Goal: Task Accomplishment & Management: Use online tool/utility

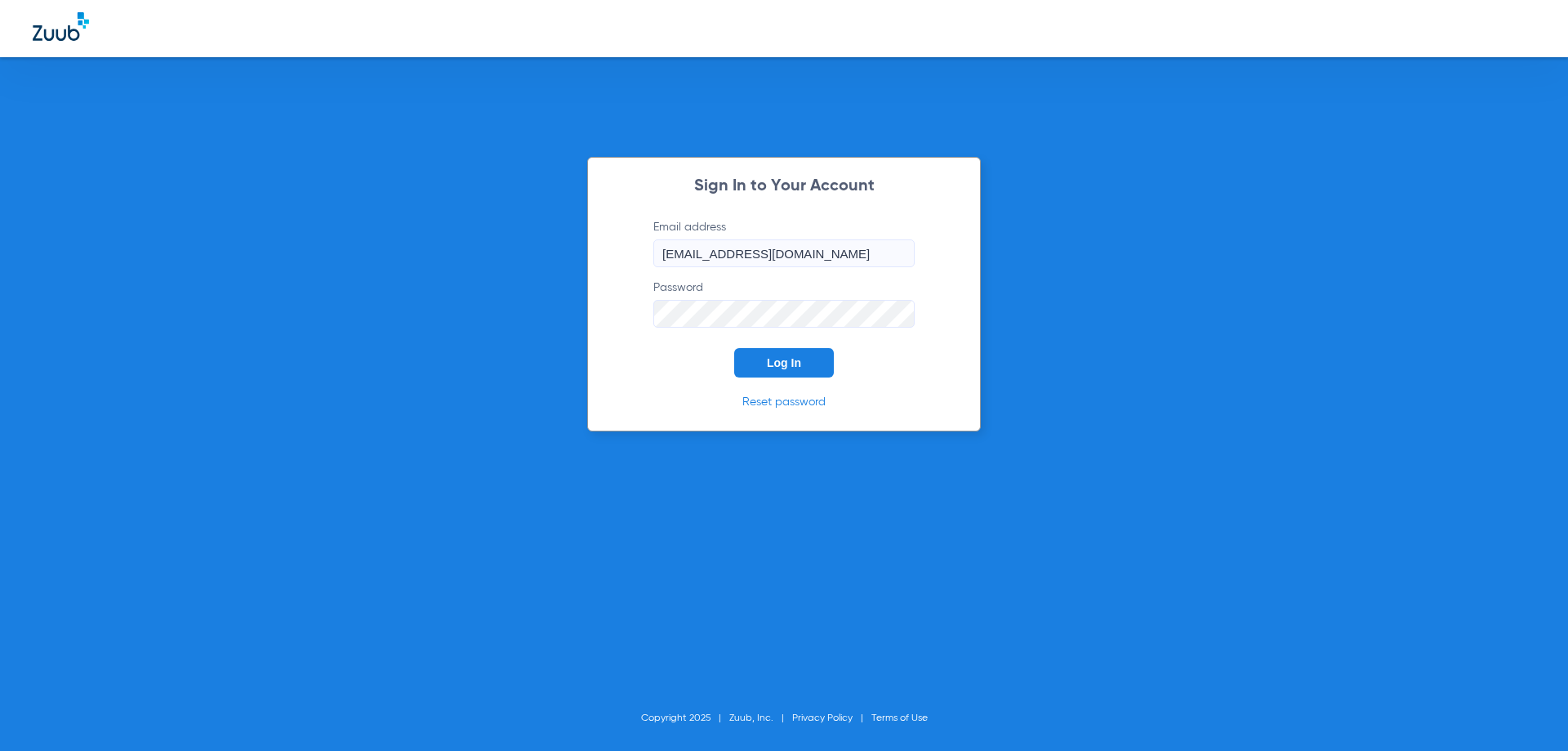
click at [810, 372] on button "Log In" at bounding box center [784, 363] width 100 height 29
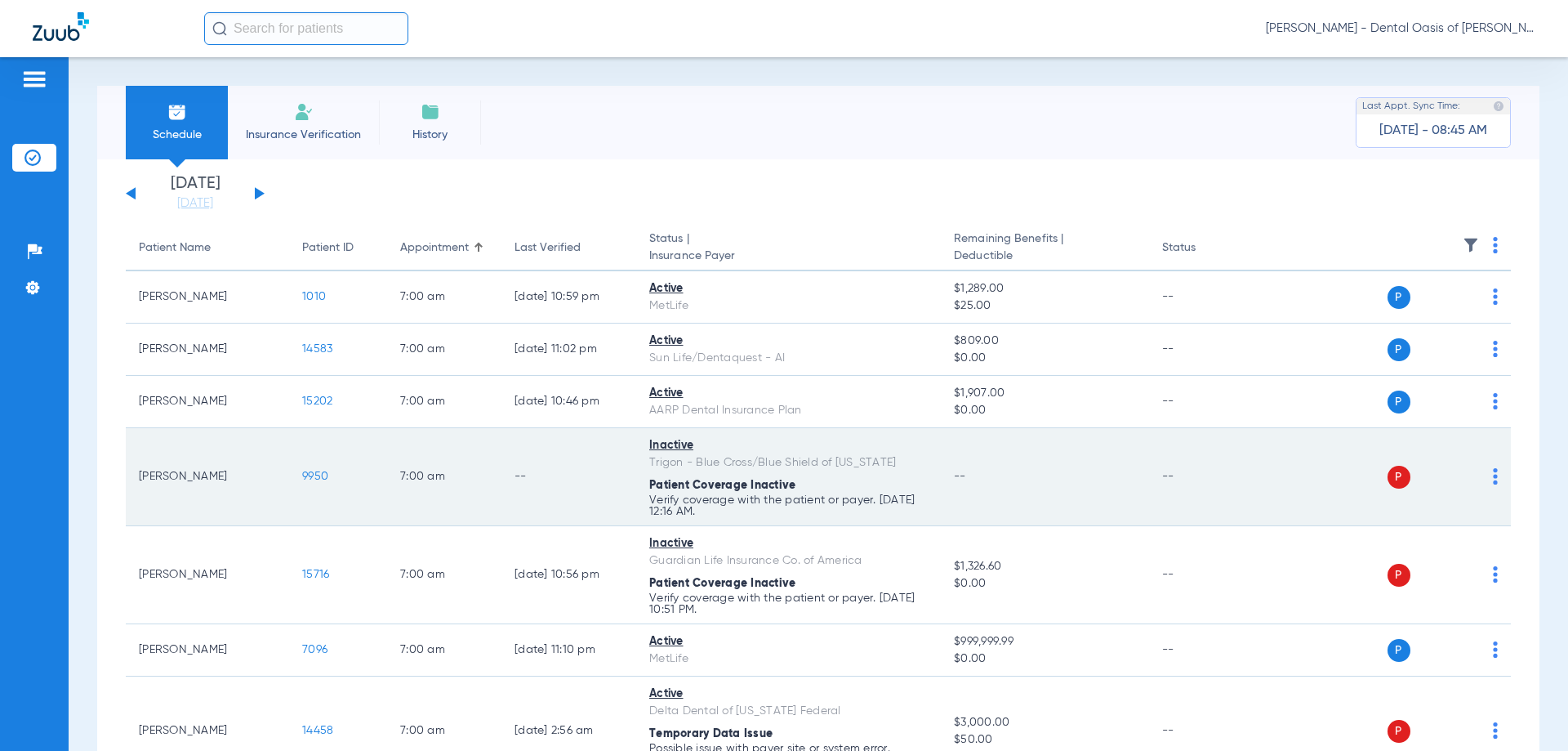
scroll to position [82, 0]
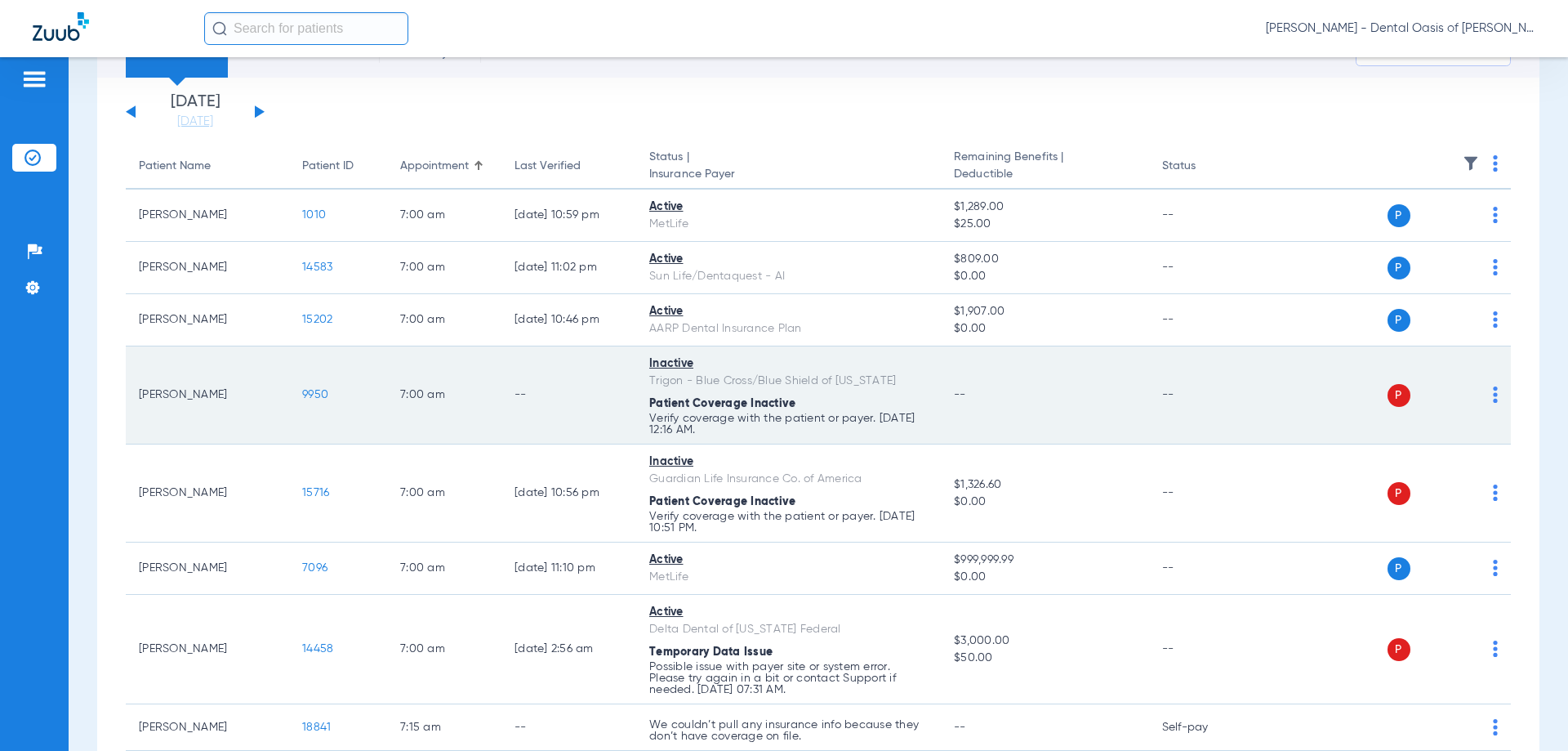
click at [559, 395] on td "--" at bounding box center [569, 395] width 135 height 98
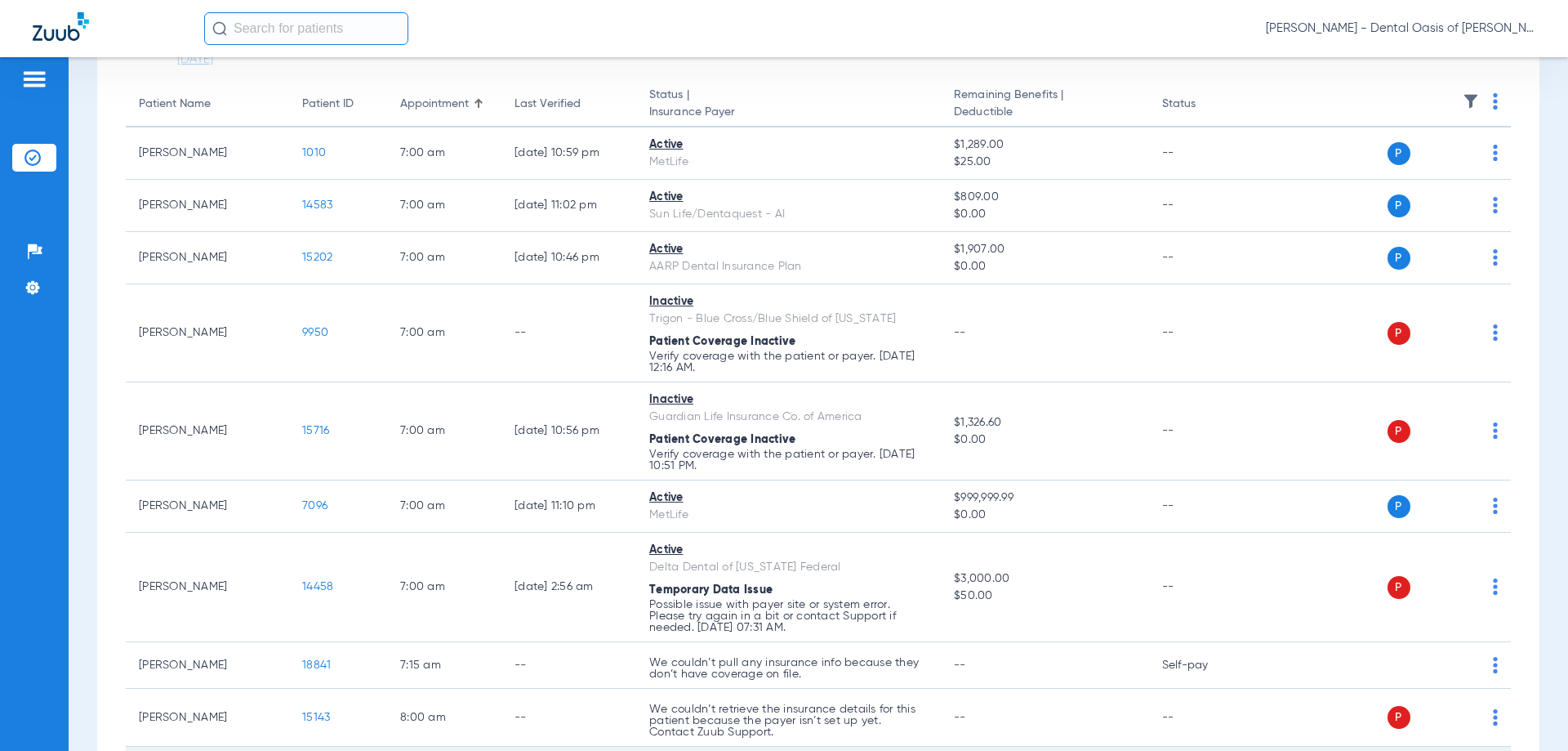
scroll to position [245, 0]
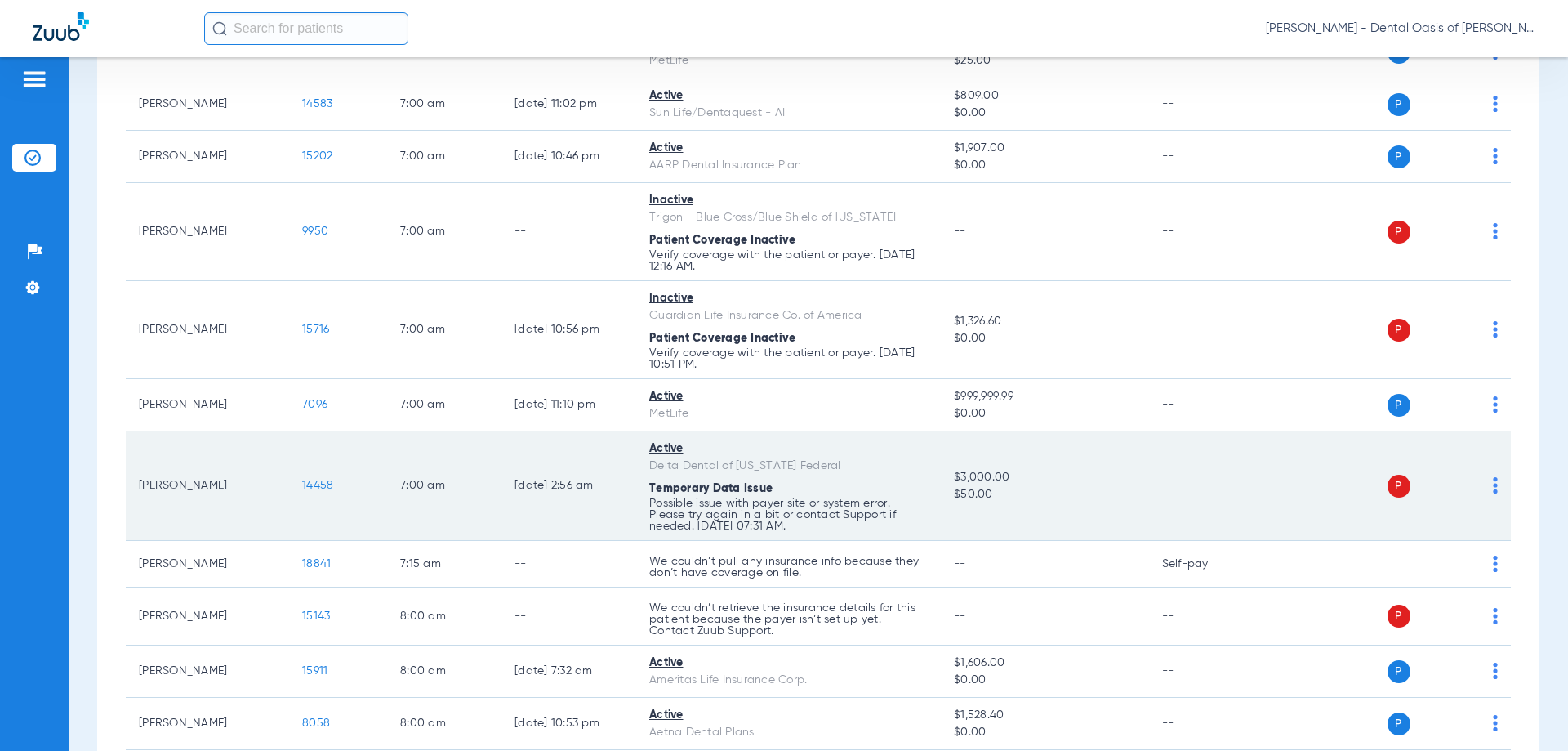
click at [604, 511] on td "03/05/25 2:56 AM" at bounding box center [569, 485] width 135 height 109
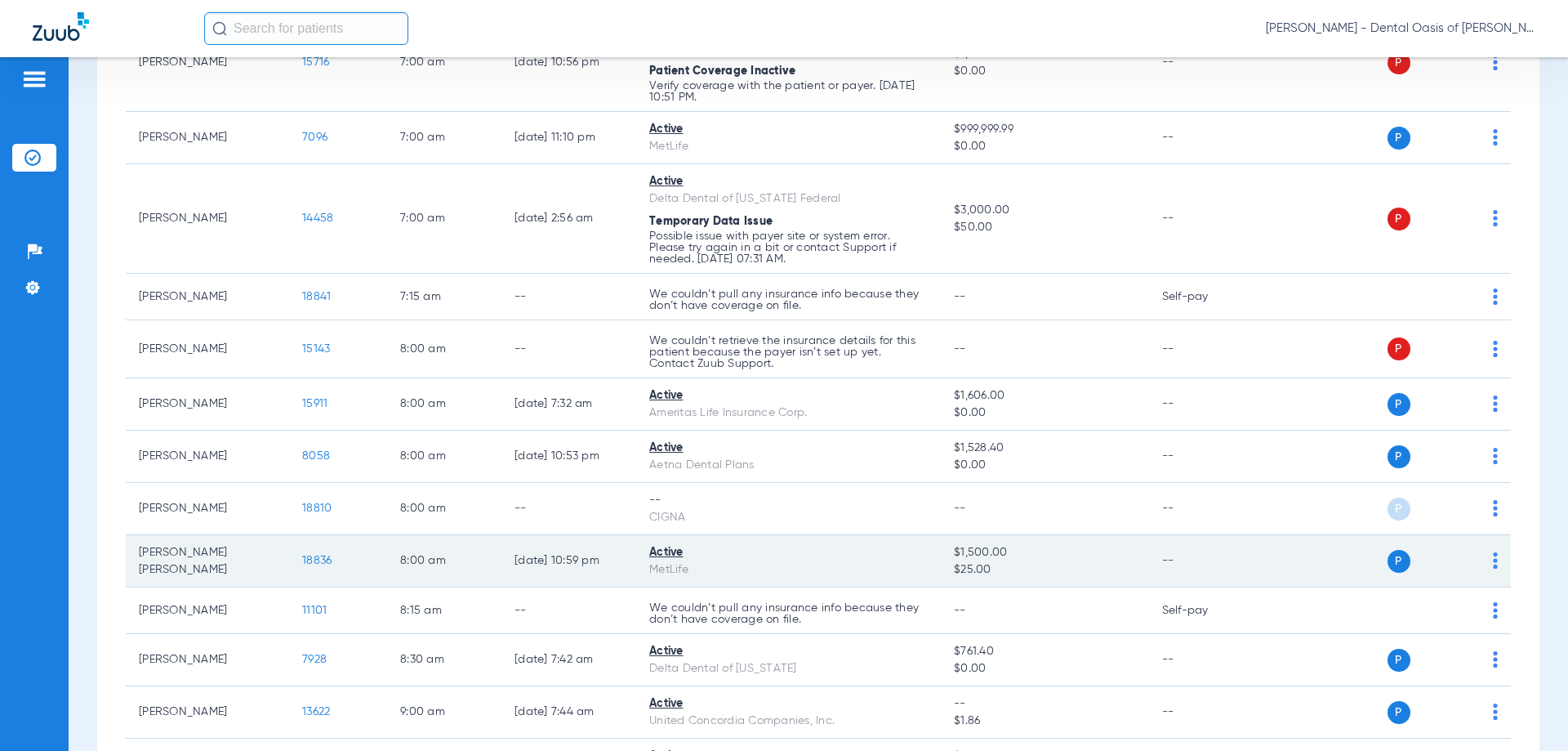
scroll to position [571, 0]
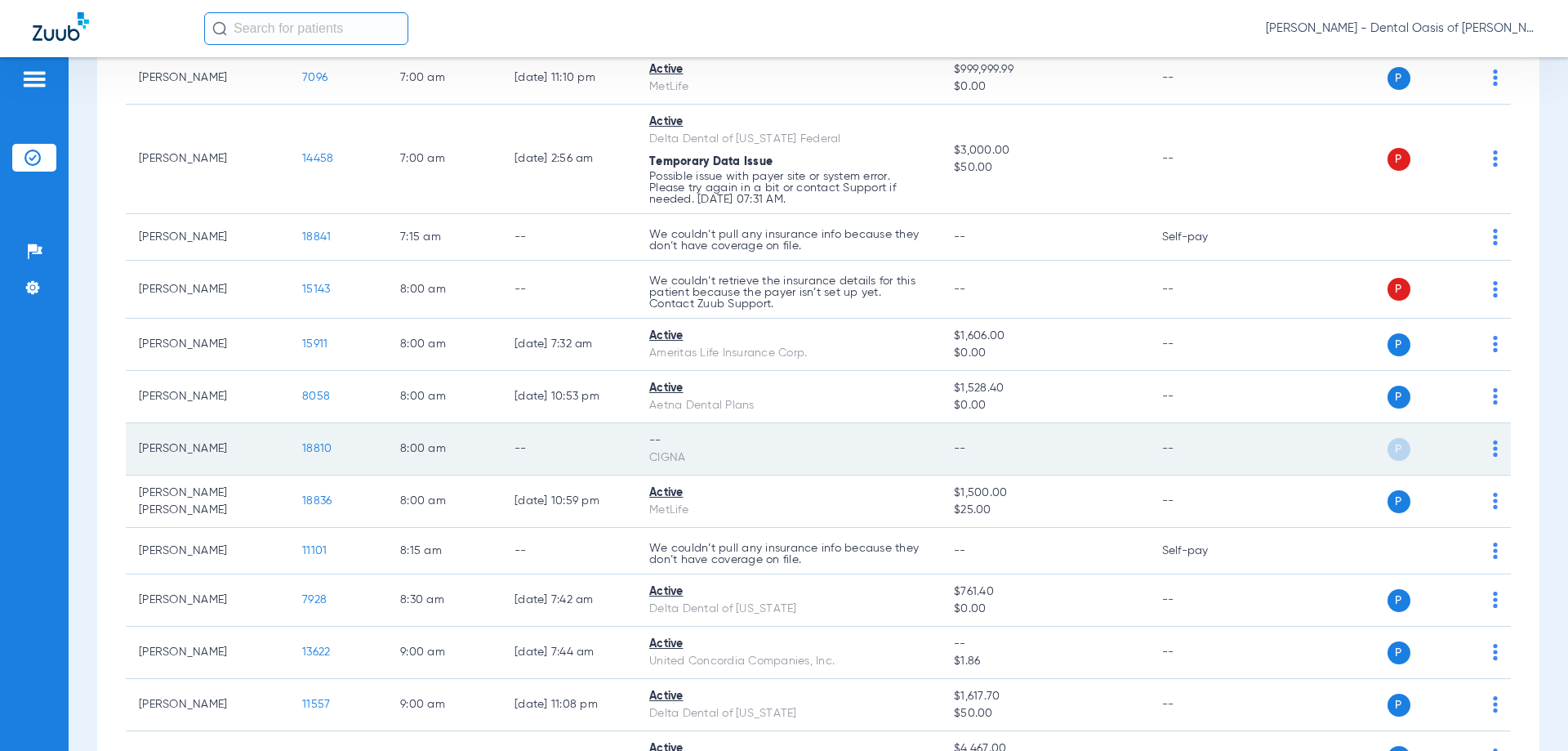
click at [1225, 461] on td "--" at bounding box center [1205, 449] width 110 height 52
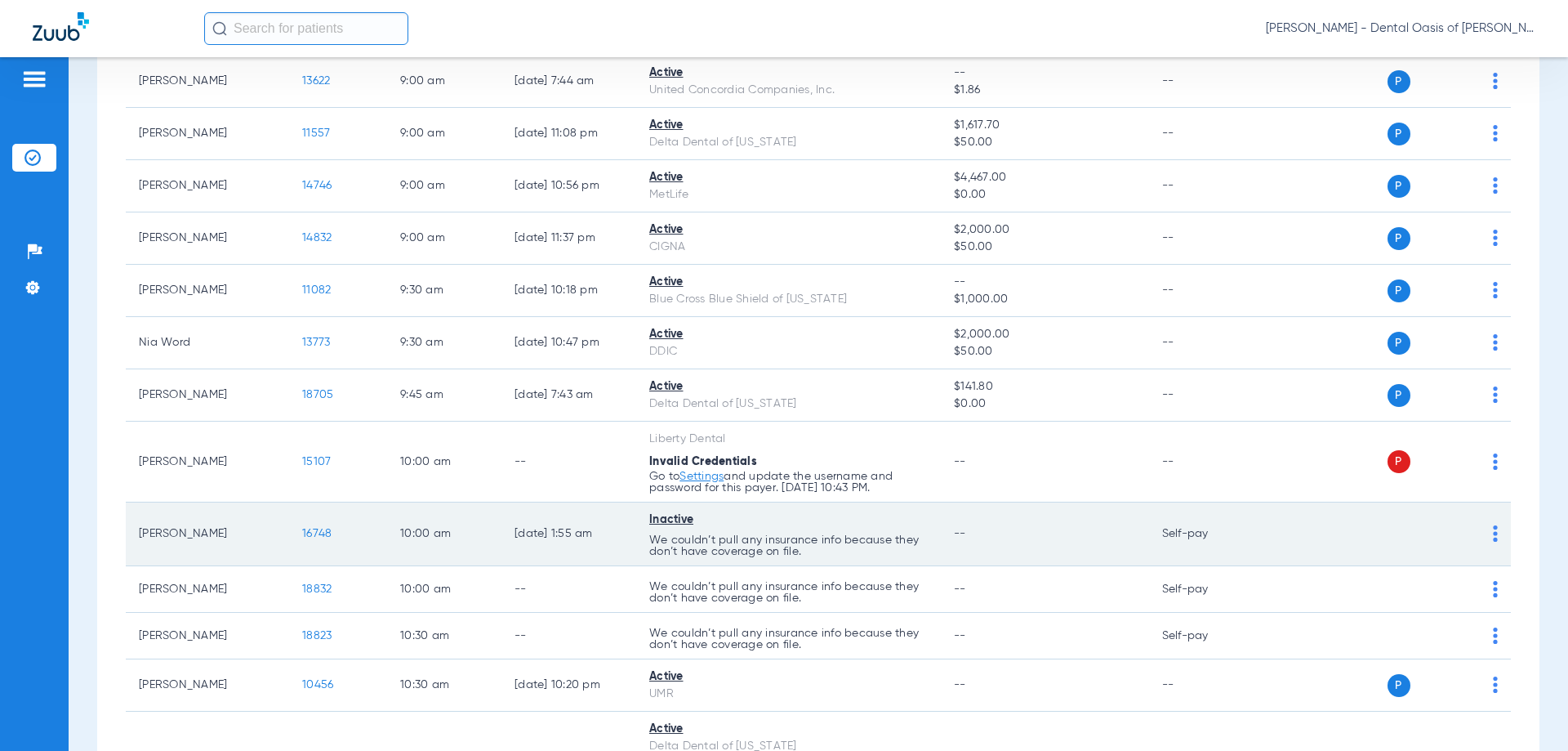
scroll to position [1144, 0]
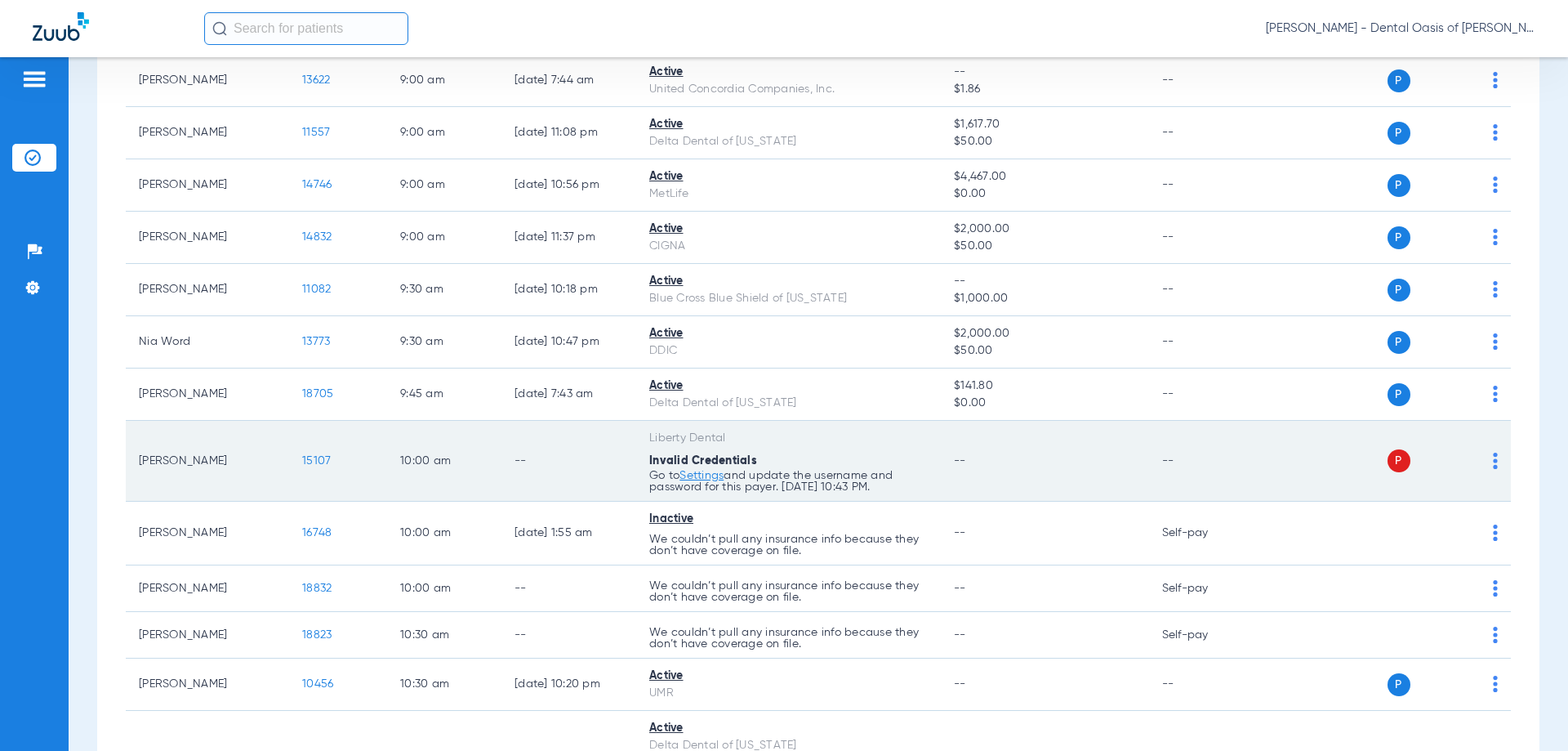
click at [1150, 473] on td "--" at bounding box center [1205, 461] width 110 height 81
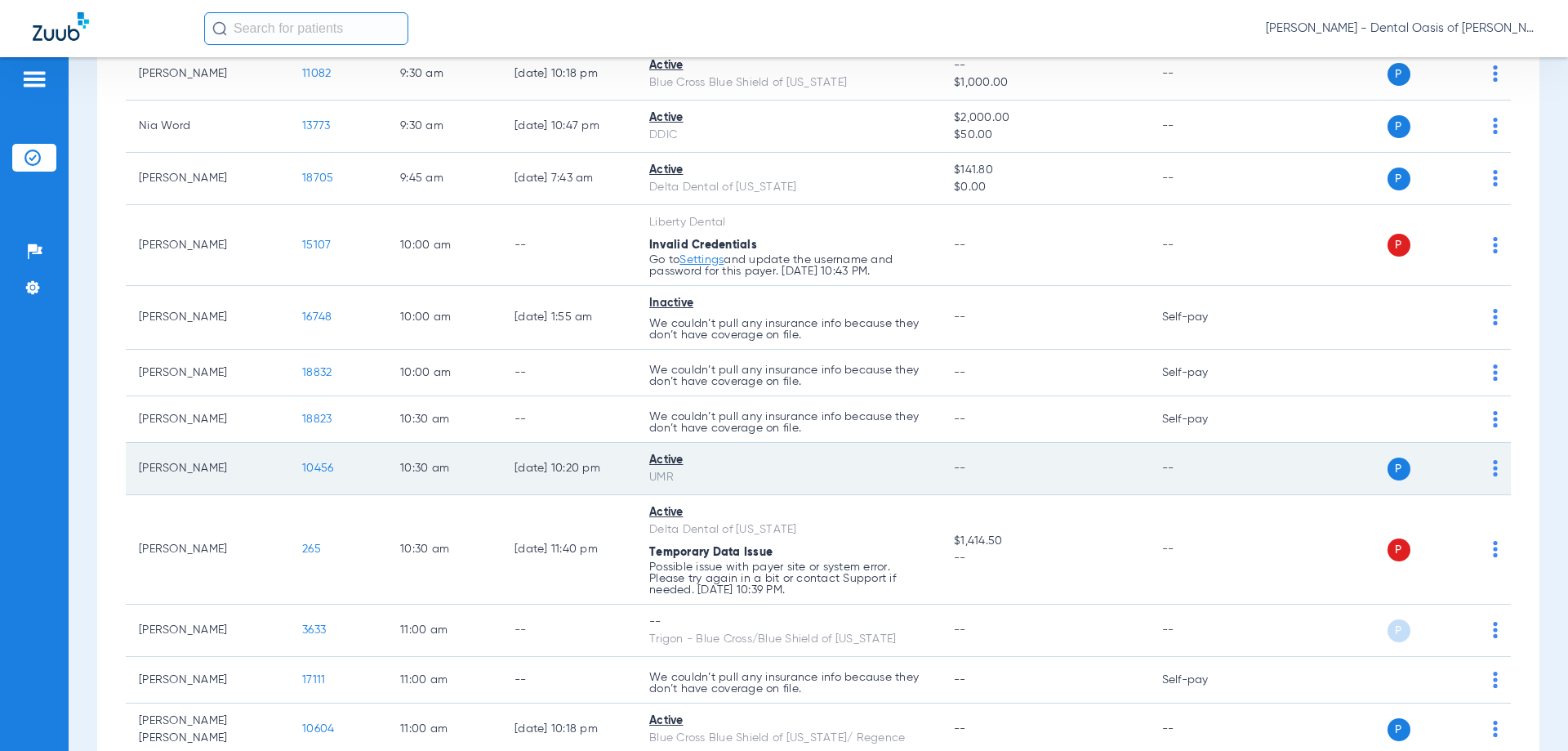
scroll to position [1470, 0]
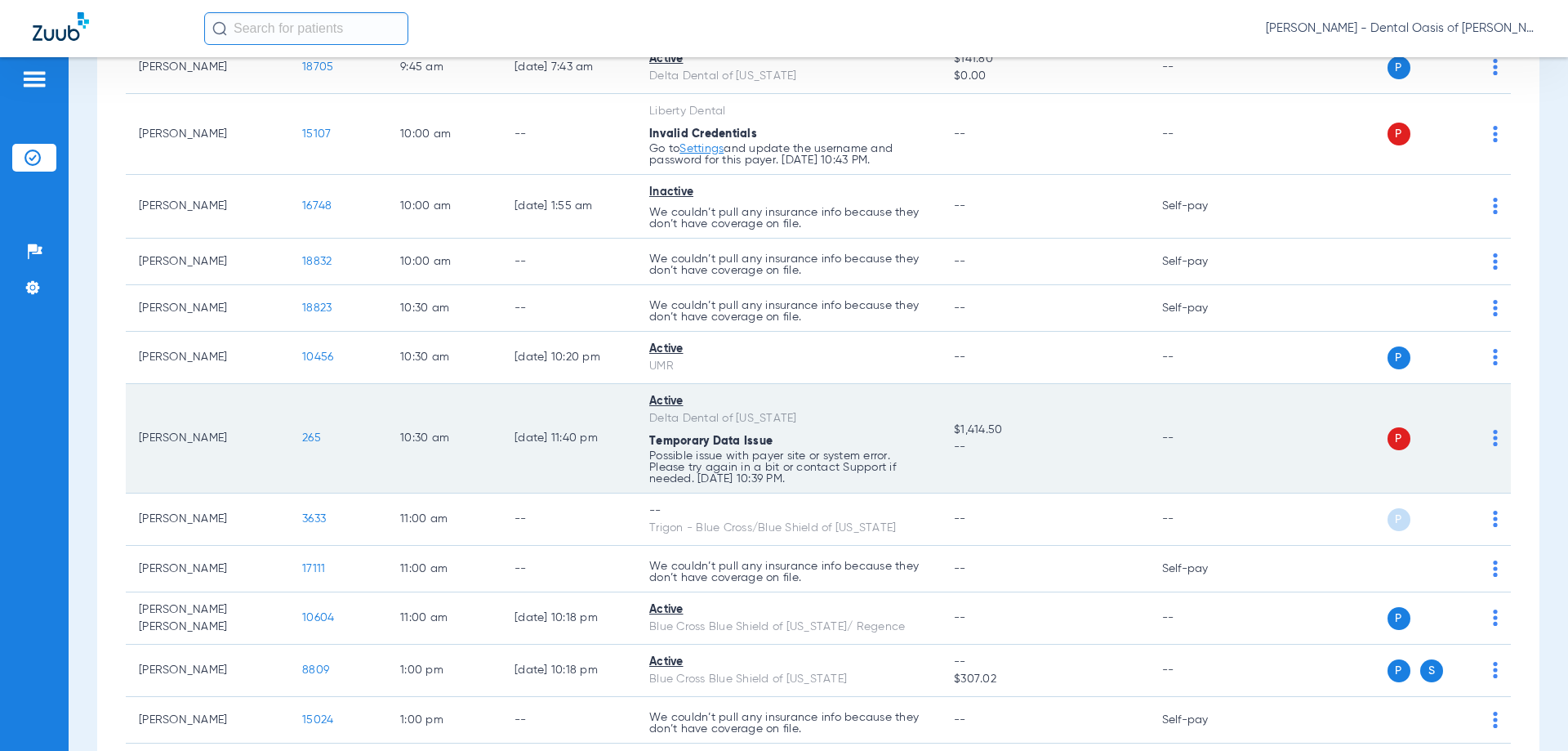
click at [1280, 452] on td "P S" at bounding box center [1386, 438] width 253 height 109
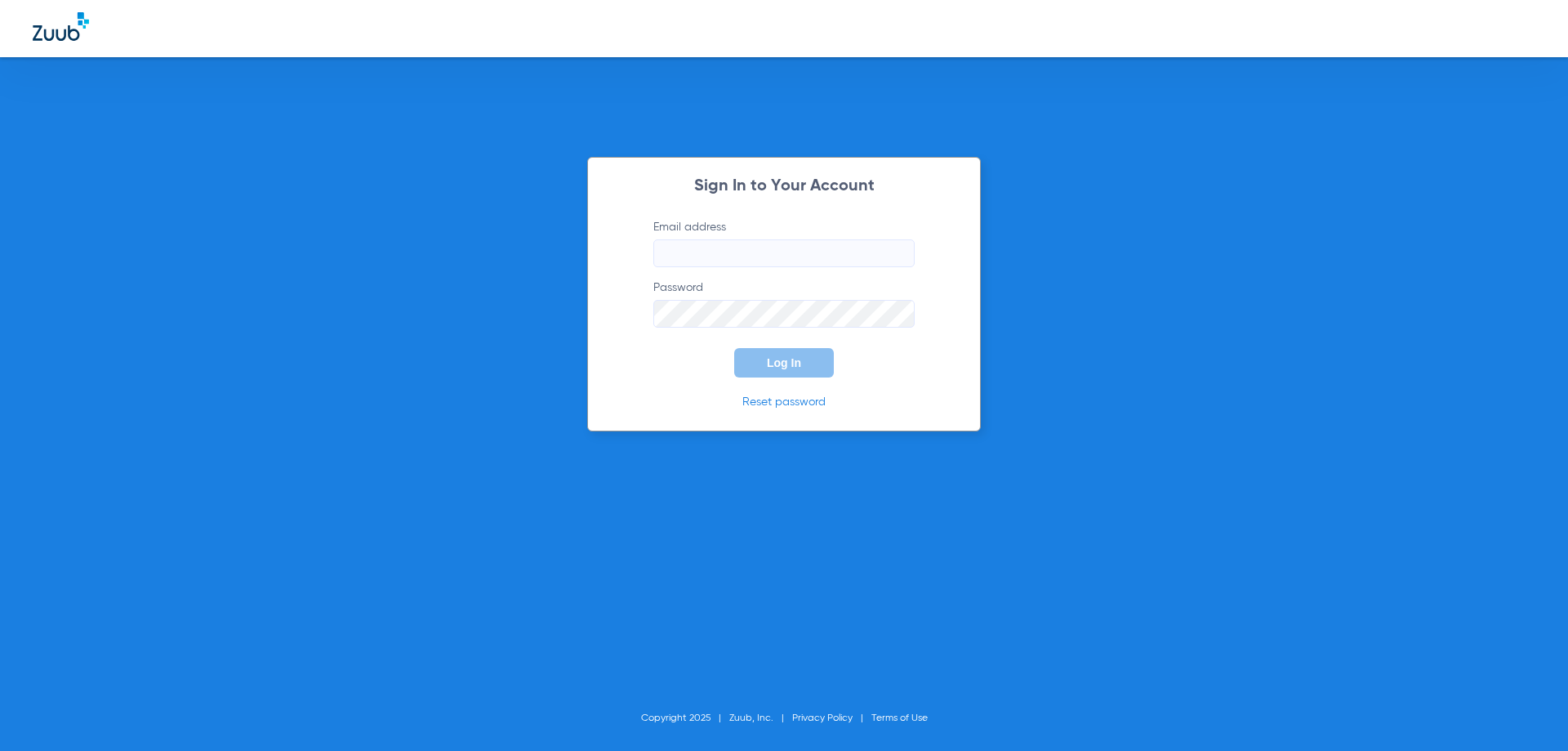
type input "[EMAIL_ADDRESS][DOMAIN_NAME]"
